Goal: Find specific page/section: Find specific page/section

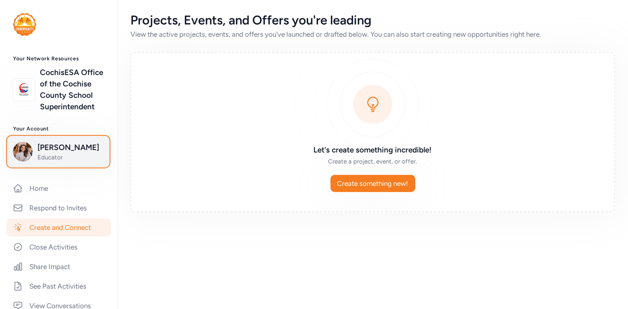
click at [78, 157] on span "Educator" at bounding box center [71, 157] width 66 height 8
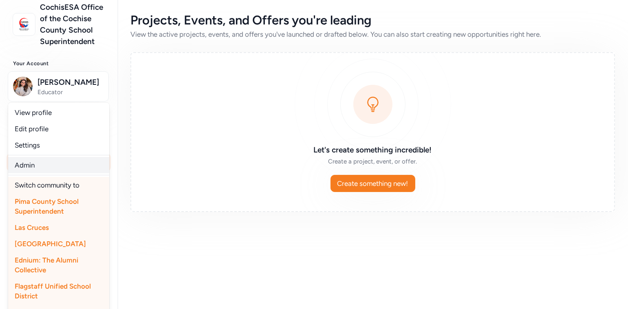
scroll to position [66, 0]
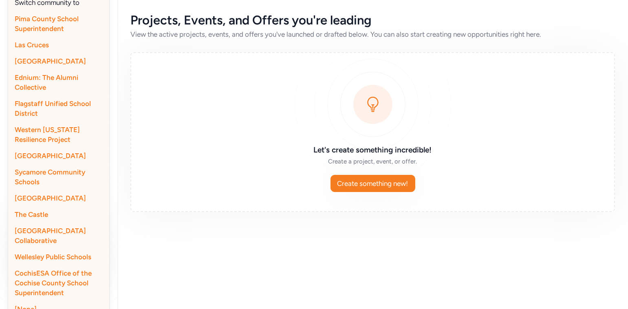
click at [63, 261] on span "Wellesley Public Schools" at bounding box center [53, 257] width 77 height 8
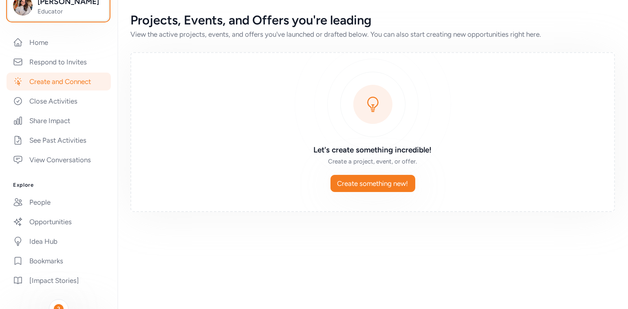
scroll to position [0, 0]
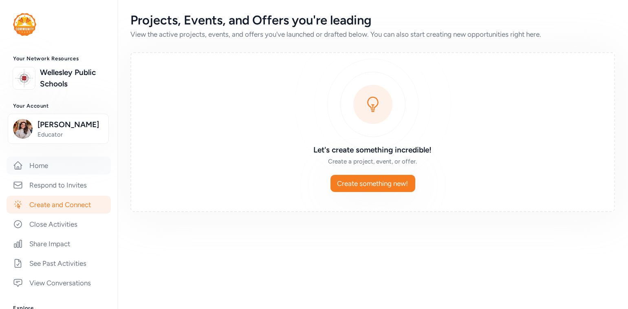
click at [38, 166] on link "Home" at bounding box center [59, 166] width 104 height 18
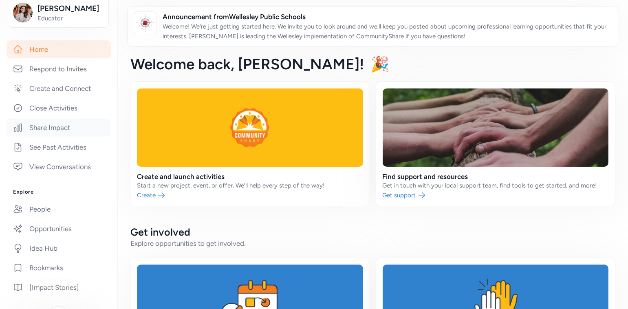
scroll to position [119, 0]
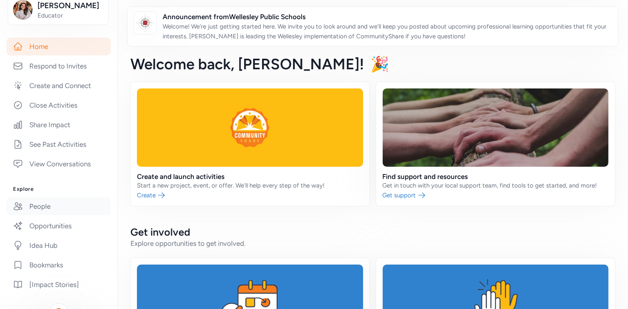
click at [43, 204] on link "People" at bounding box center [59, 206] width 104 height 18
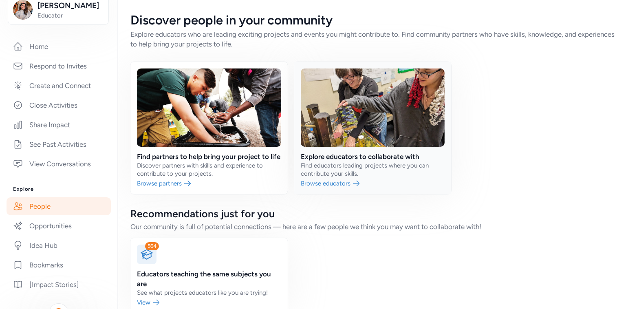
click at [324, 155] on link at bounding box center [372, 128] width 157 height 132
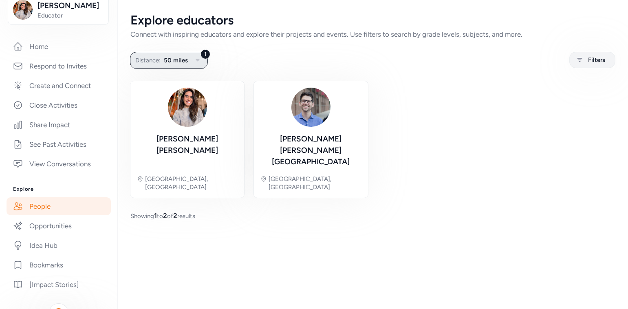
click at [198, 56] on icon "button" at bounding box center [198, 60] width 10 height 10
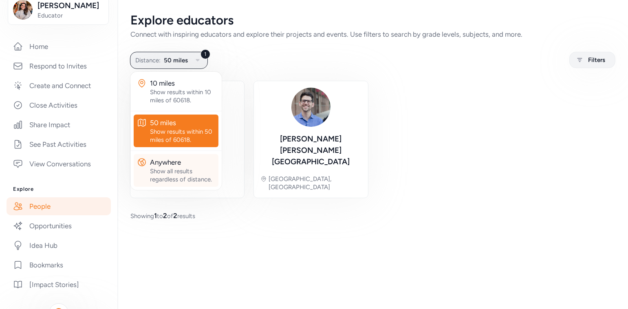
click at [188, 168] on div "Show all results regardless of distance." at bounding box center [182, 175] width 65 height 16
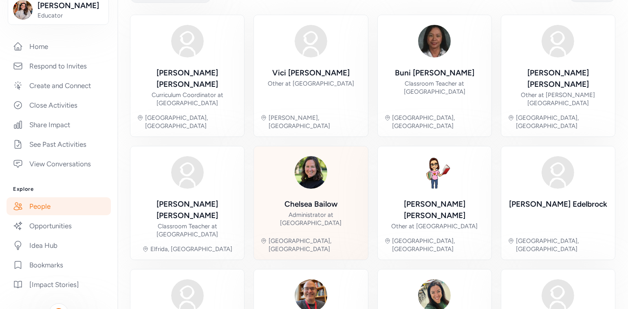
scroll to position [65, 0]
